Goal: Task Accomplishment & Management: Complete application form

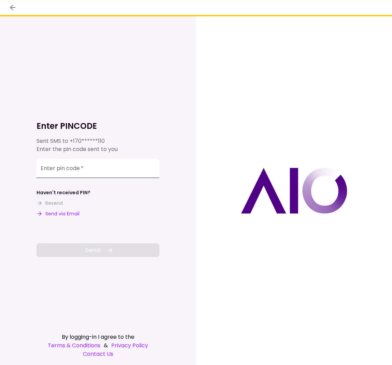
click at [68, 174] on input "Enter pin code   *" at bounding box center [97, 168] width 123 height 19
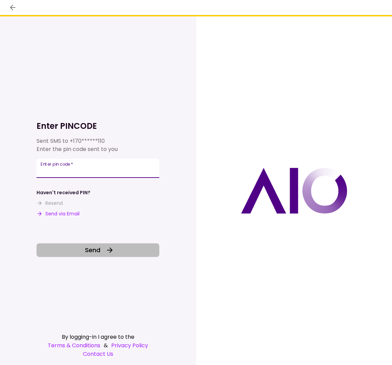
type input "******"
click at [123, 250] on button "Send" at bounding box center [97, 251] width 123 height 14
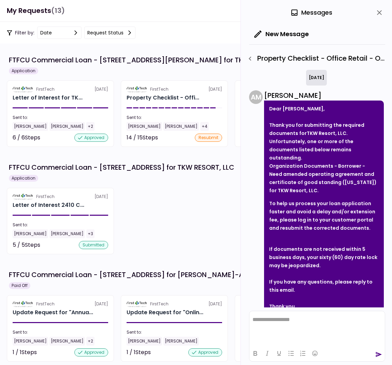
scroll to position [26, 0]
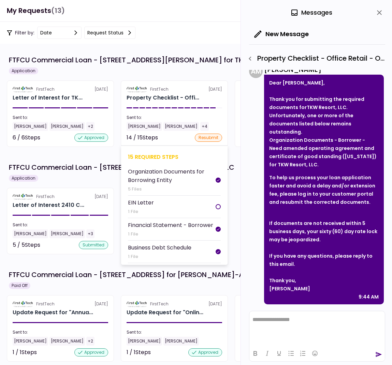
click at [176, 131] on section "FirstTech [DATE] Property Checklist - Offi... Sent to: [PERSON_NAME] [PERSON_NA…" at bounding box center [174, 113] width 107 height 67
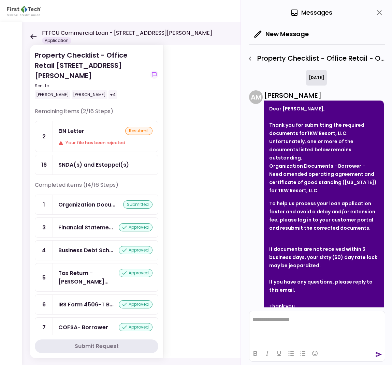
scroll to position [26, 0]
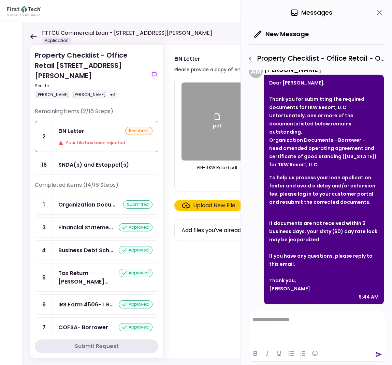
click at [73, 126] on div "EIN Letter resubmit Your file has been rejected" at bounding box center [105, 136] width 105 height 30
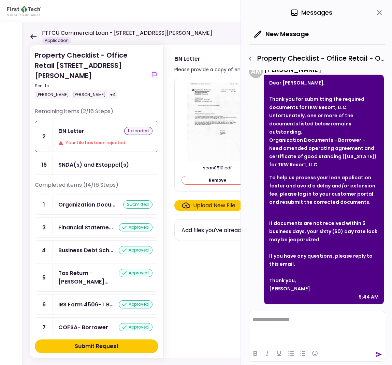
click at [380, 13] on icon "close" at bounding box center [379, 13] width 8 height 8
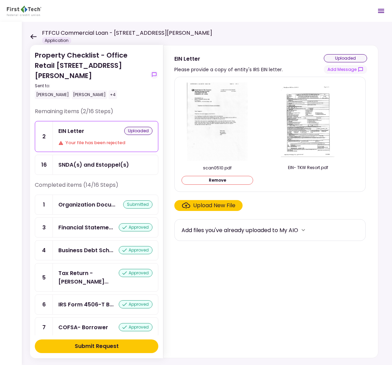
click at [146, 343] on button "Submit Request" at bounding box center [96, 347] width 123 height 14
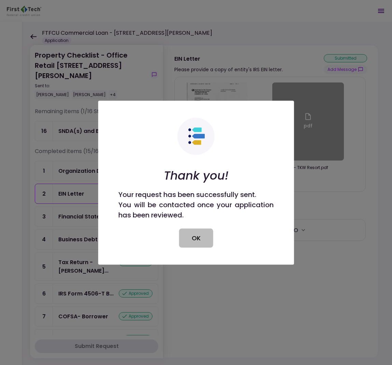
click at [191, 231] on button "OK" at bounding box center [196, 238] width 34 height 19
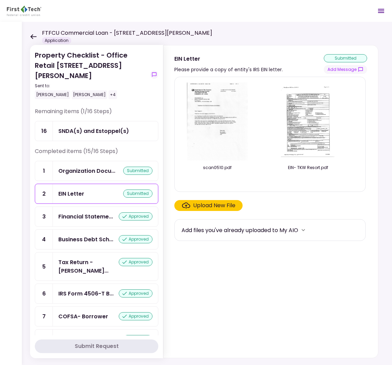
click at [31, 34] on icon at bounding box center [33, 36] width 6 height 5
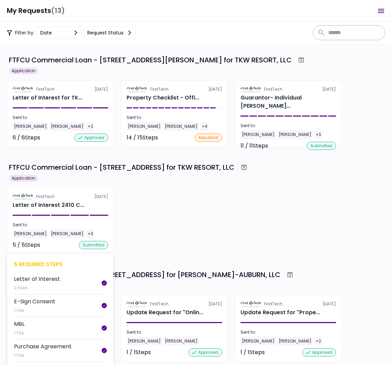
click at [106, 204] on div "Letter of Interest 2410 C..." at bounding box center [60, 205] width 95 height 8
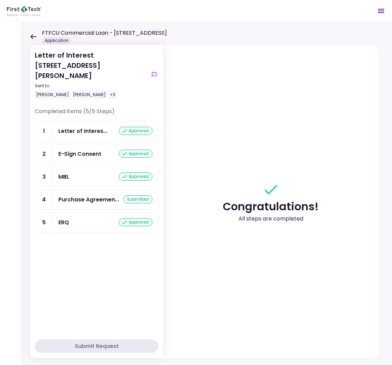
click at [32, 36] on icon at bounding box center [33, 36] width 6 height 5
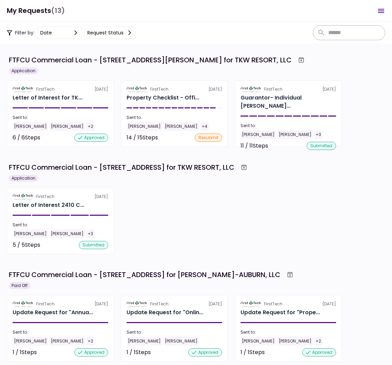
scroll to position [271, 0]
